Goal: Communication & Community: Ask a question

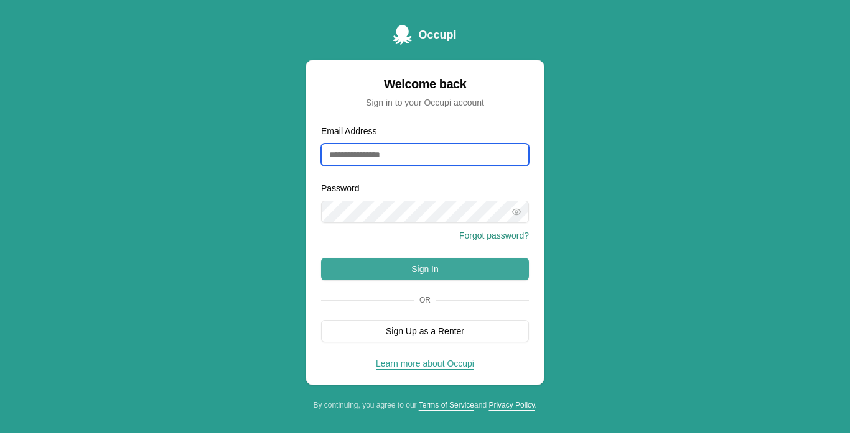
type input "**********"
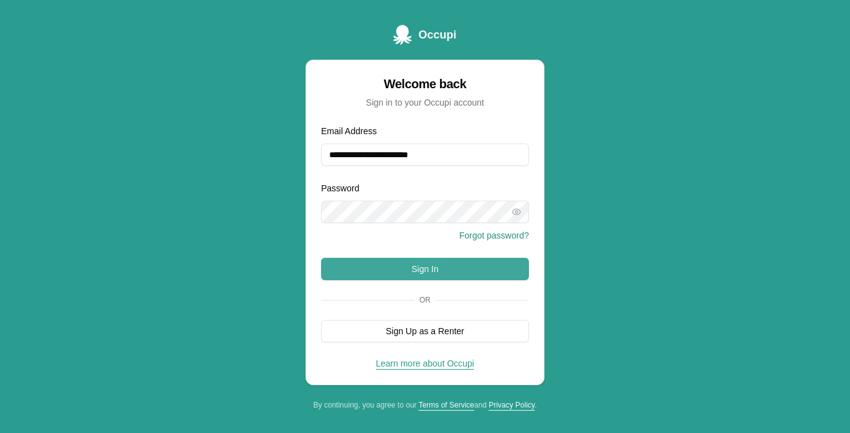
click at [402, 269] on button "Sign In" at bounding box center [425, 269] width 208 height 22
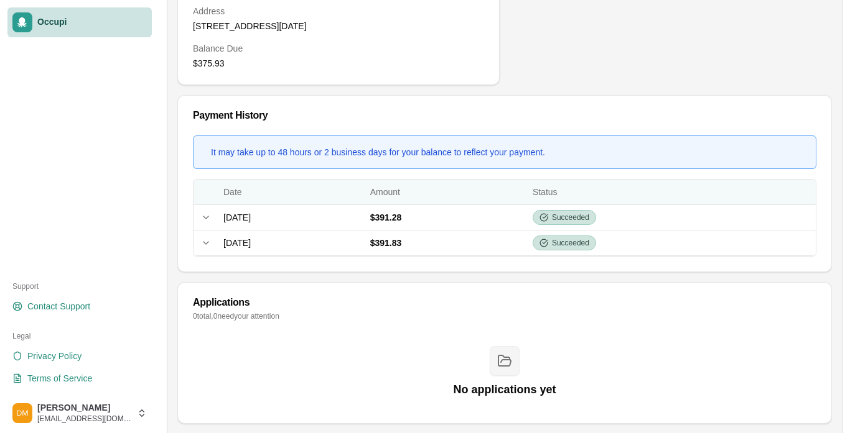
scroll to position [372, 0]
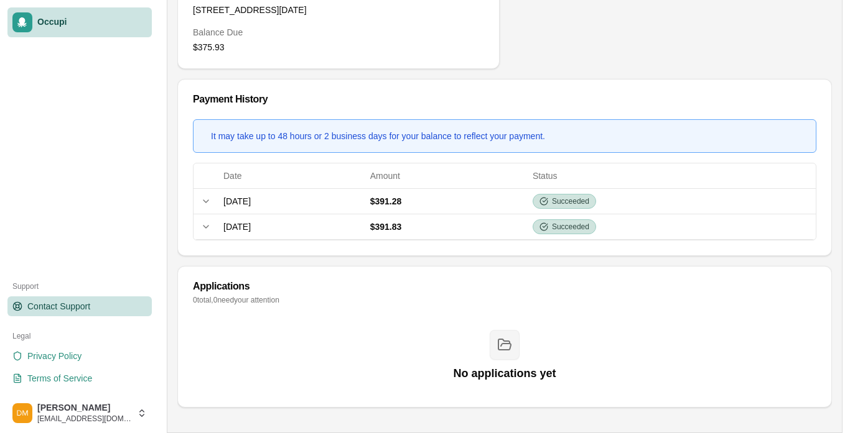
click at [52, 306] on span "Contact Support" at bounding box center [58, 306] width 63 height 12
